Goal: Task Accomplishment & Management: Complete application form

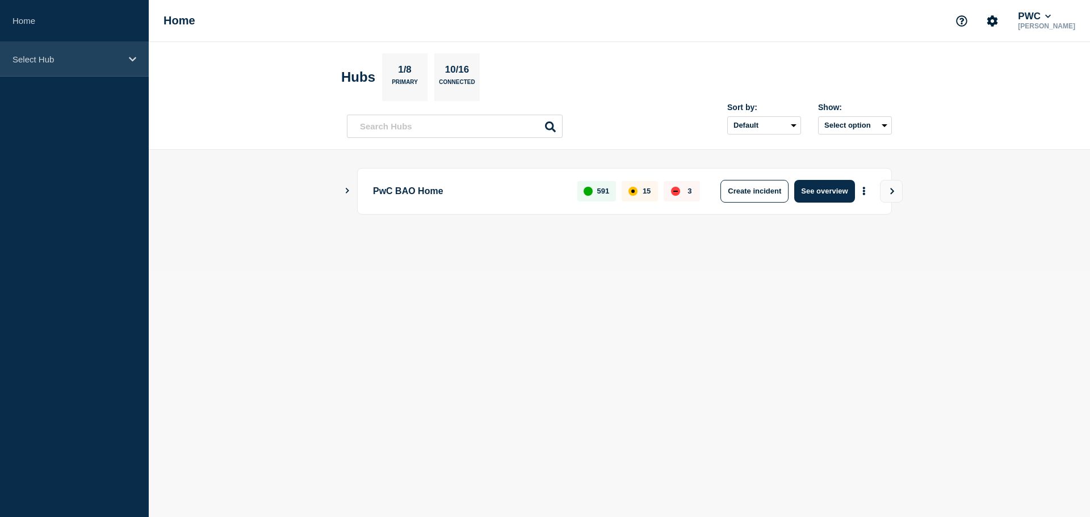
click at [66, 51] on div "Select Hub" at bounding box center [74, 59] width 149 height 35
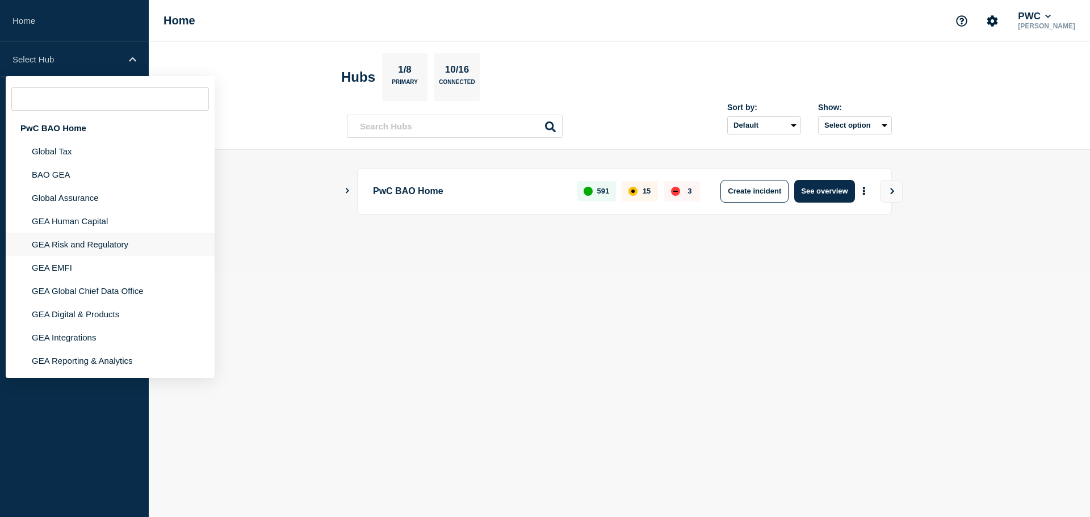
click at [88, 245] on li "GEA Risk and Regulatory" at bounding box center [110, 244] width 209 height 23
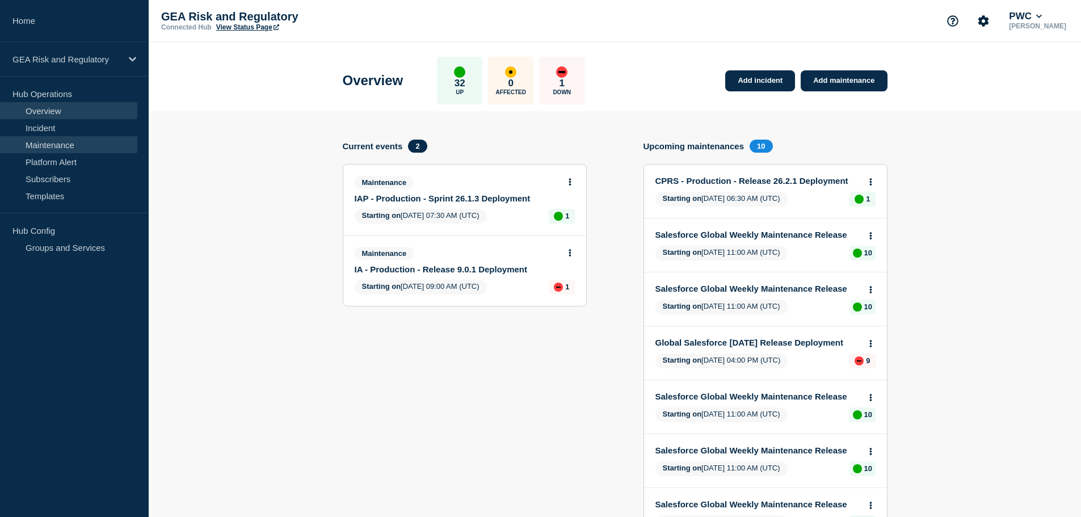
click at [58, 148] on link "Maintenance" at bounding box center [68, 144] width 137 height 17
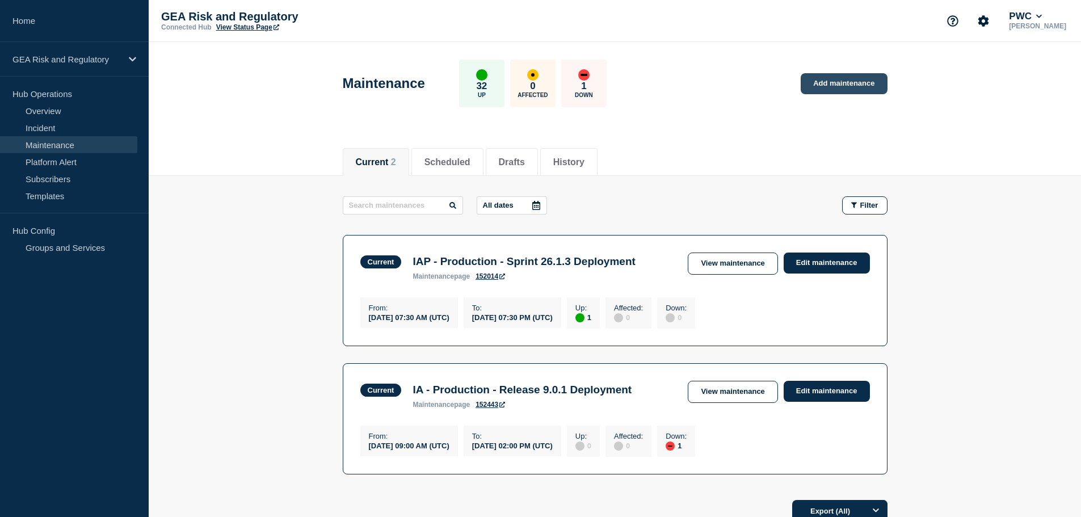
click at [831, 90] on link "Add maintenance" at bounding box center [844, 83] width 86 height 21
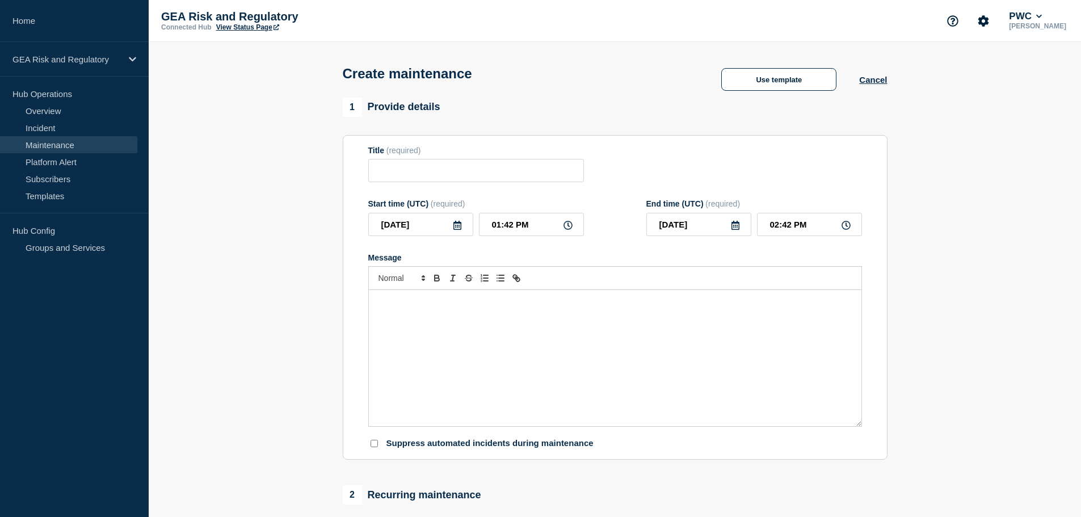
click at [388, 334] on div "Message" at bounding box center [615, 358] width 493 height 136
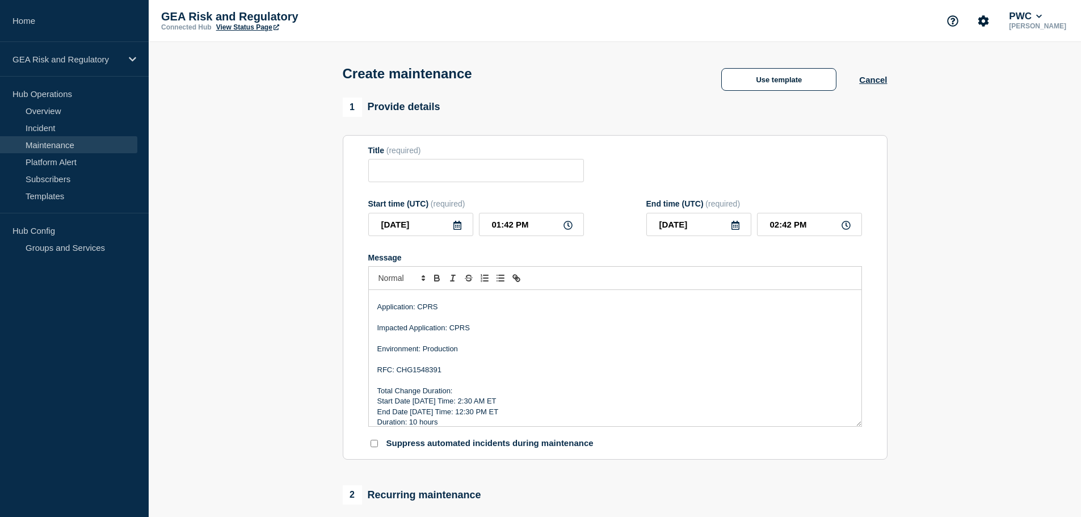
click at [420, 375] on p "RFC: CHG1548391" at bounding box center [615, 370] width 476 height 10
click at [431, 405] on p "Start Date 10/15/25 Time: 2:30 AM ET" at bounding box center [615, 401] width 476 height 10
click at [464, 400] on p "Start Date 10/16/25 Time: 2:30 AM ET" at bounding box center [615, 401] width 476 height 10
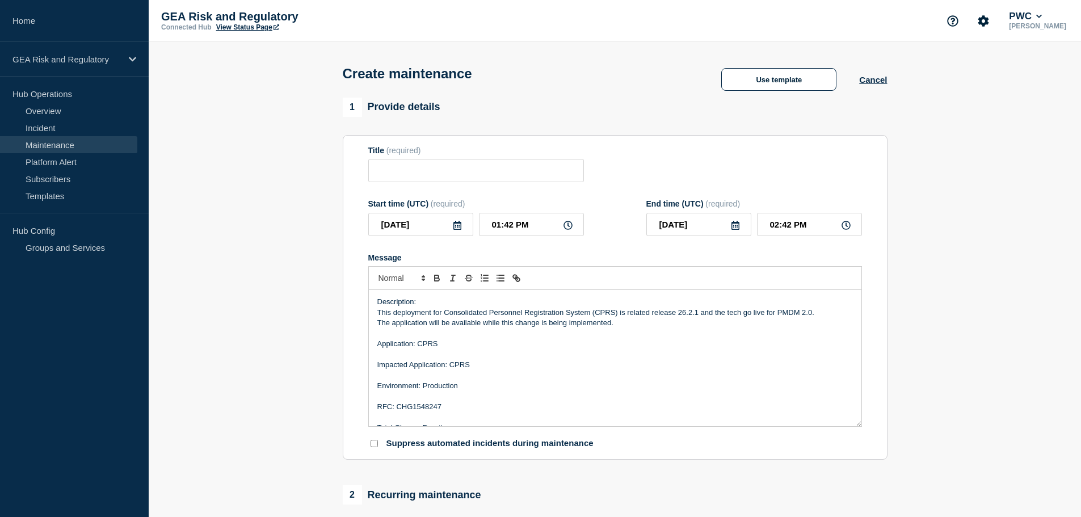
click at [460, 229] on icon at bounding box center [457, 225] width 9 height 9
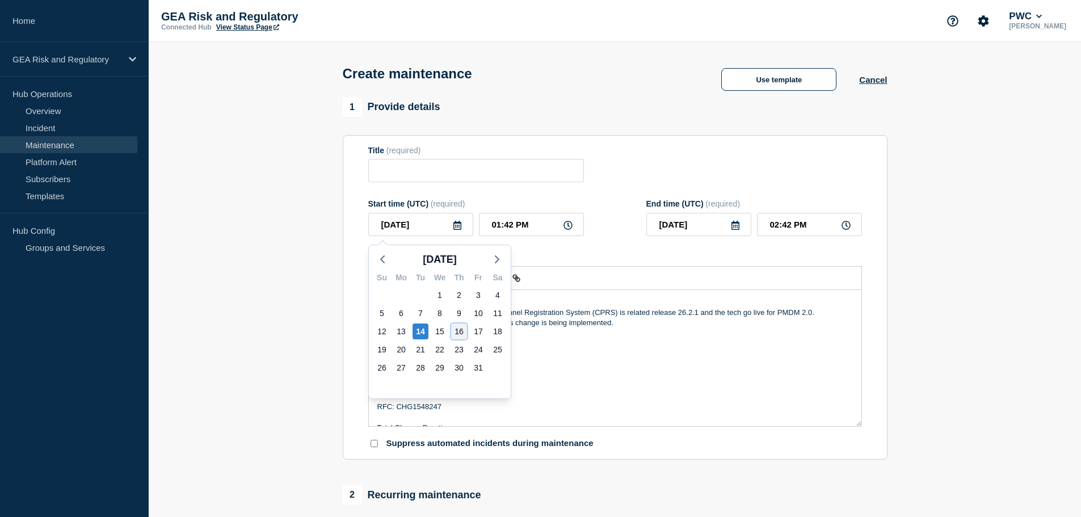
click at [464, 330] on div "16" at bounding box center [459, 331] width 16 height 16
type input "2025-10-16"
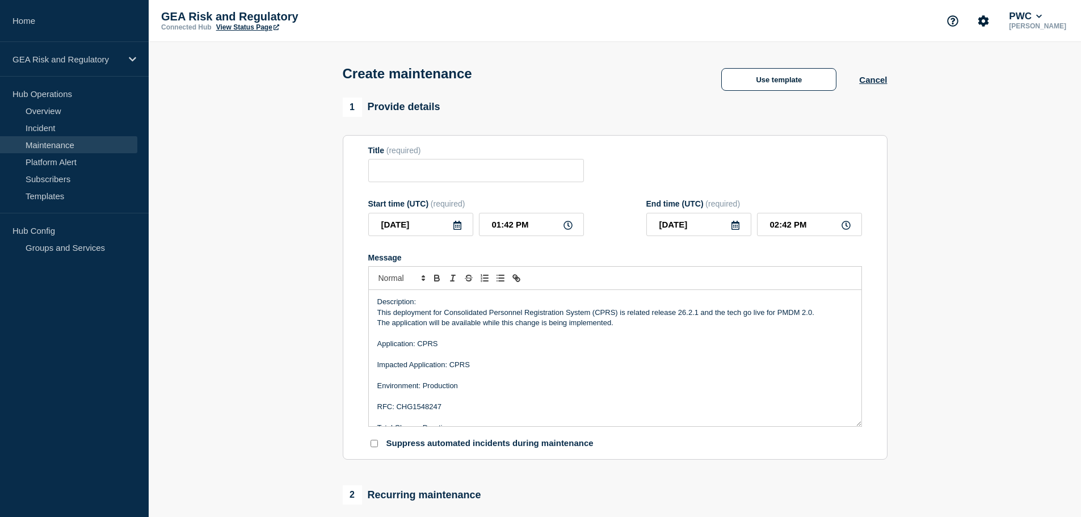
click at [763, 337] on p "Message" at bounding box center [615, 334] width 476 height 10
drag, startPoint x: 818, startPoint y: 312, endPoint x: 653, endPoint y: 312, distance: 165.1
click at [653, 312] on p "This deployment for Consolidated Personnel Registration System (CPRS) is relate…" at bounding box center [615, 313] width 476 height 10
click at [419, 175] on input "Title" at bounding box center [476, 170] width 216 height 23
paste input "CPRS - UAT - Sprint 26.2.1 Deployment"
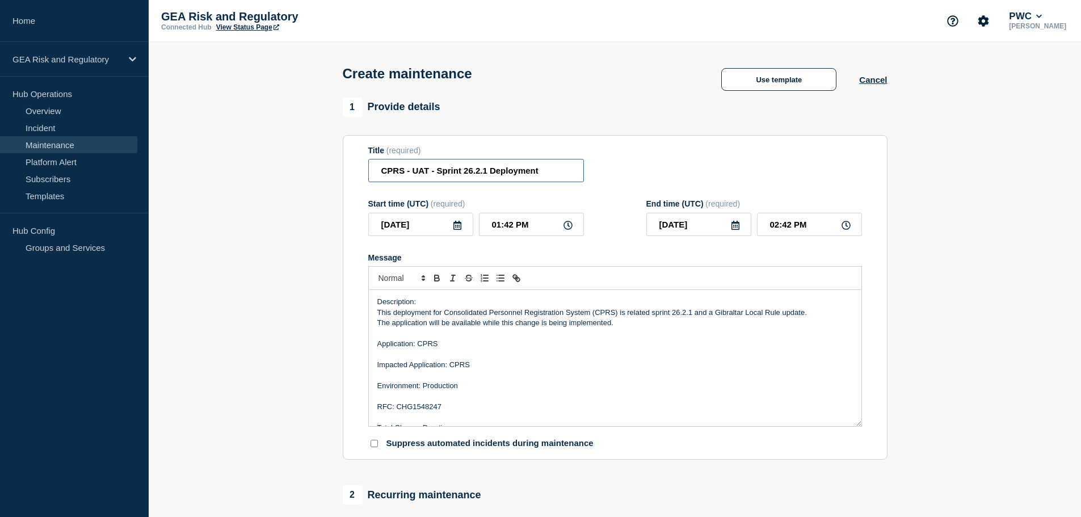
click at [419, 175] on input "CPRS - UAT - Sprint 26.2.1 Deployment" at bounding box center [476, 170] width 216 height 23
type input "CPRS - Production - Sprint 26.2.1 Deployment"
click at [238, 489] on section "1 Provide details Title (required) CPRS - Production - Sprint 26.2.1 Deployment…" at bounding box center [615, 492] width 932 height 788
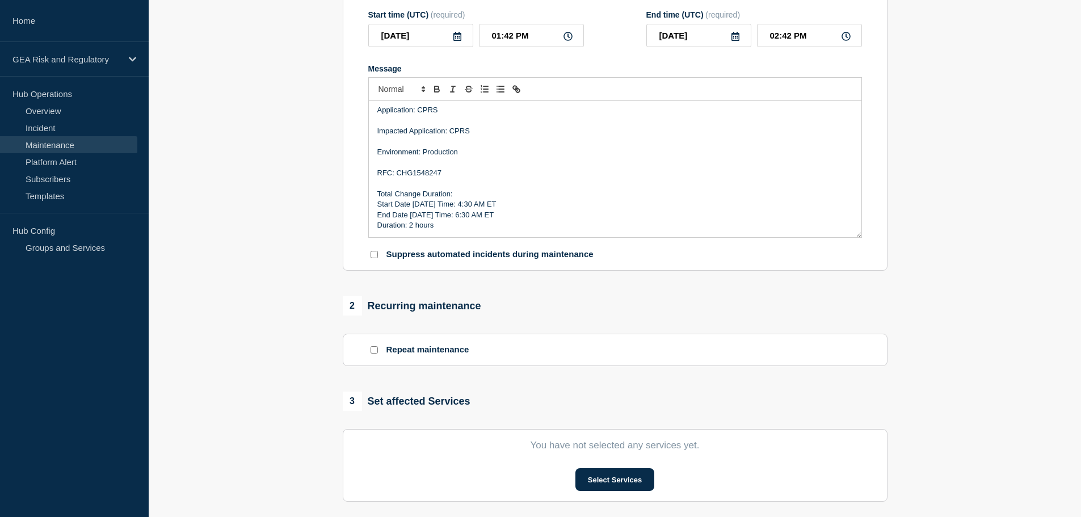
scroll to position [284, 0]
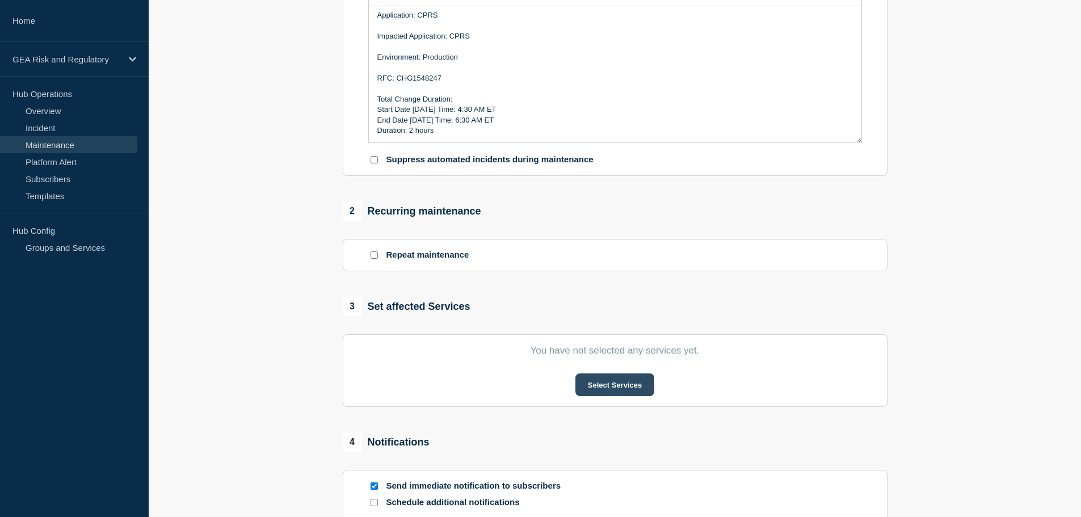
click at [629, 389] on button "Select Services" at bounding box center [614, 384] width 79 height 23
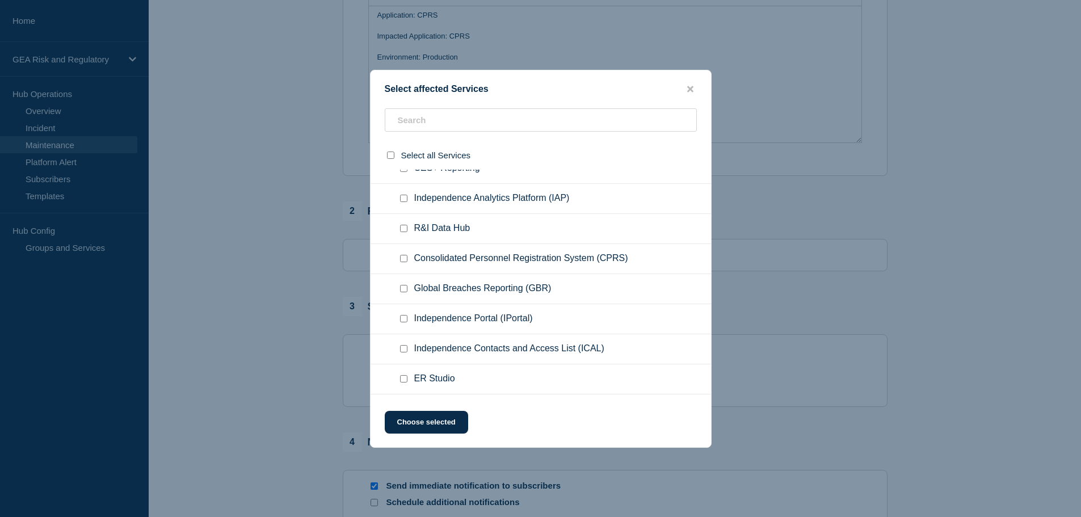
scroll to position [189, 0]
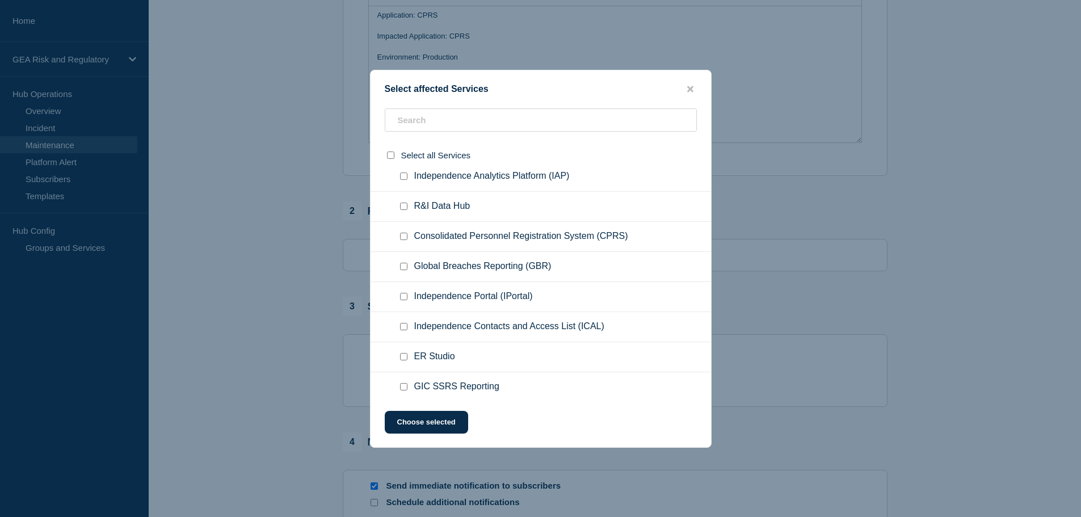
click at [406, 237] on input "Consolidated Personnel Registration System (CPRS) checkbox" at bounding box center [403, 236] width 7 height 7
checkbox input "true"
click at [443, 427] on button "Choose selected" at bounding box center [426, 422] width 83 height 23
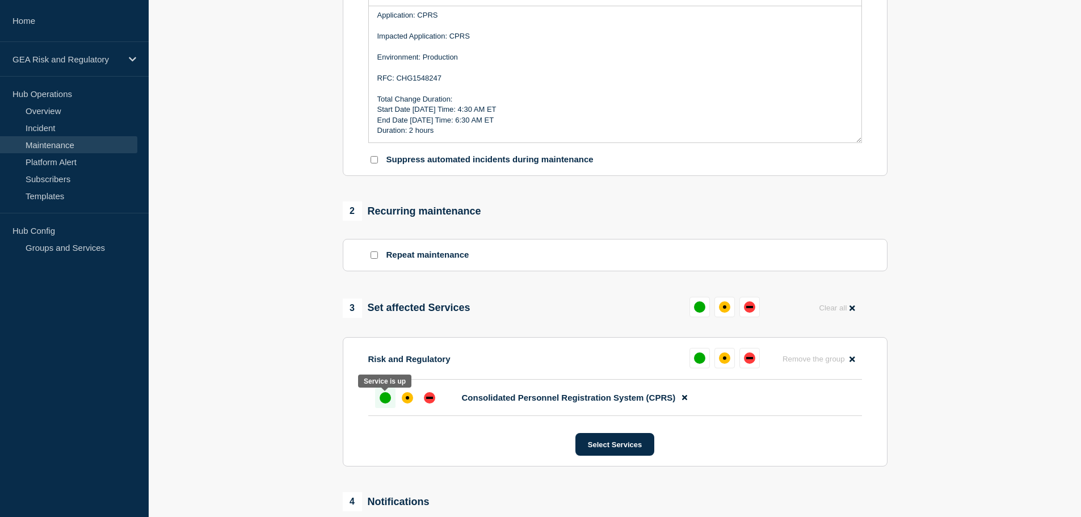
click at [380, 401] on div "up" at bounding box center [385, 397] width 11 height 11
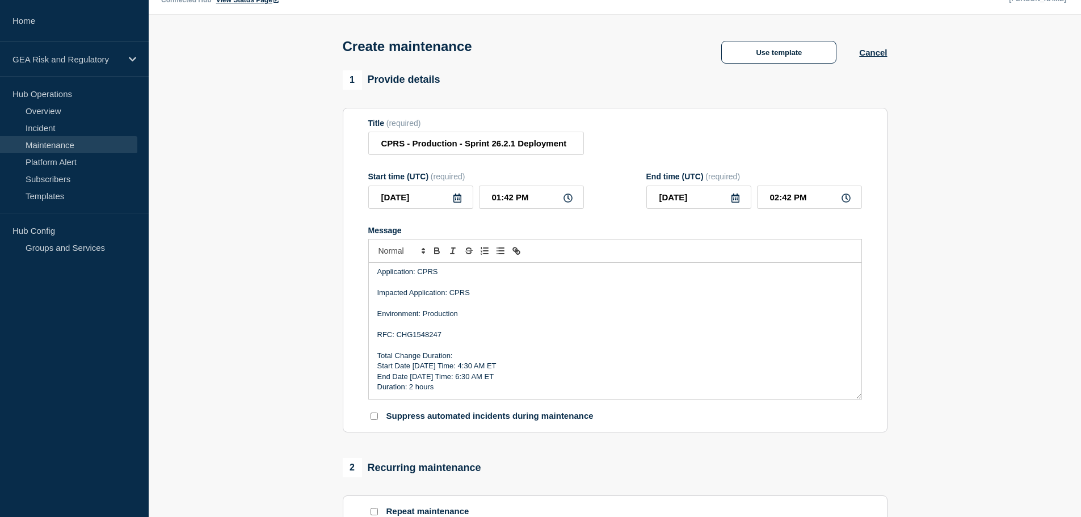
scroll to position [0, 0]
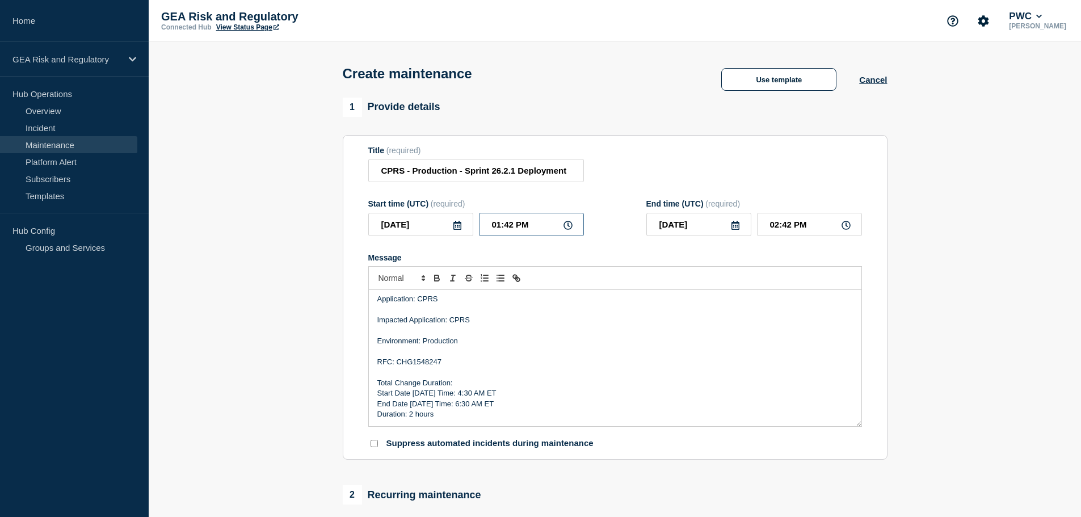
click at [488, 230] on input "01:42 PM" at bounding box center [531, 224] width 105 height 23
type input "08:42 PM"
type input "09:42 PM"
type input "08:32 PM"
type input "09:32 PM"
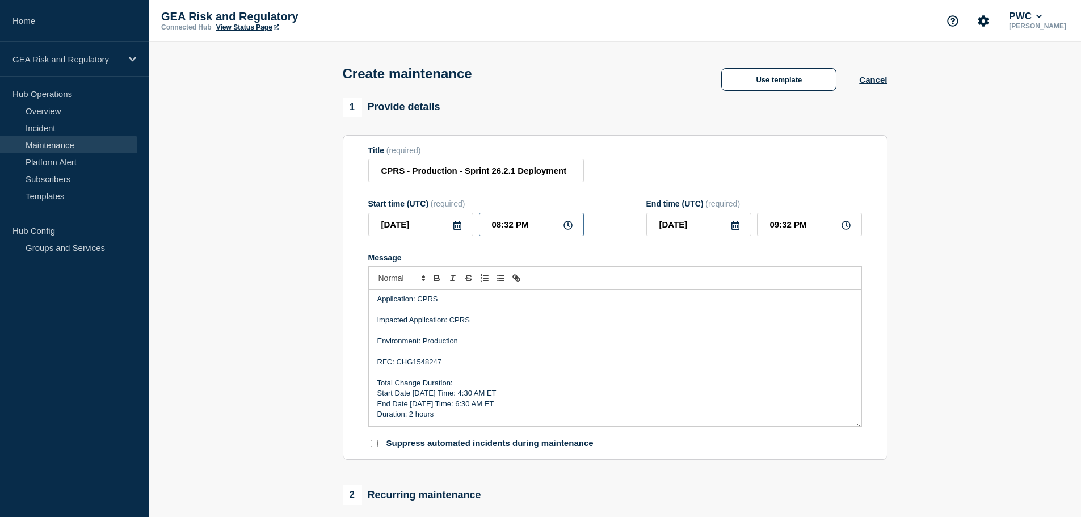
type input "08:30 PM"
type input "09:30 PM"
type input "08:30 AM"
type input "10:30 AM"
click at [607, 371] on p "Message" at bounding box center [615, 372] width 476 height 10
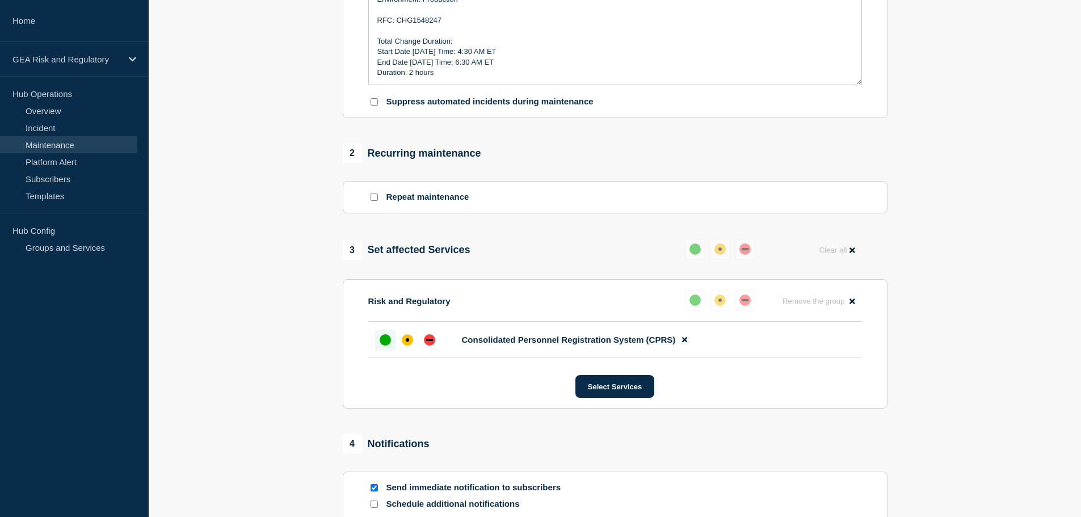
scroll to position [532, 0]
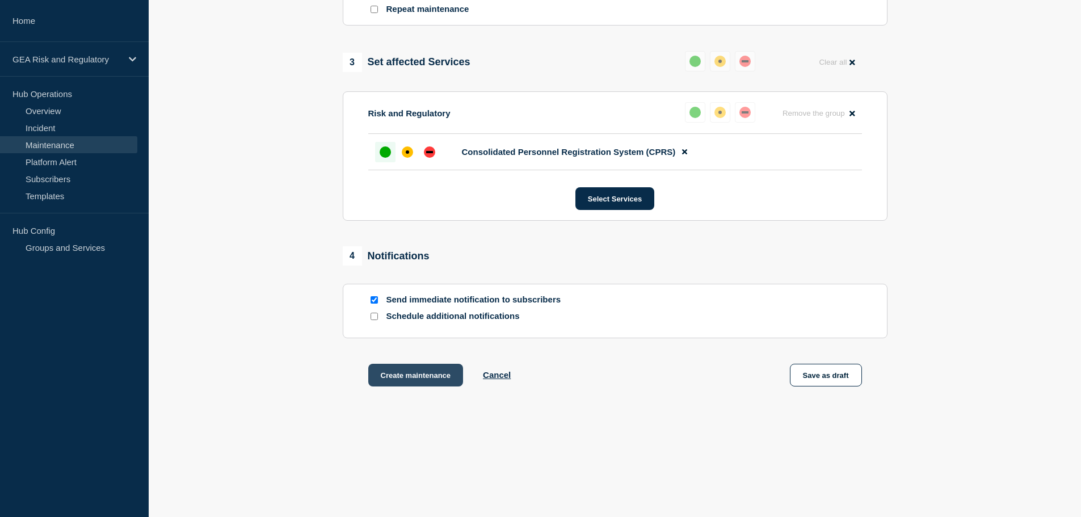
click at [411, 379] on button "Create maintenance" at bounding box center [415, 375] width 95 height 23
